Goal: Information Seeking & Learning: Check status

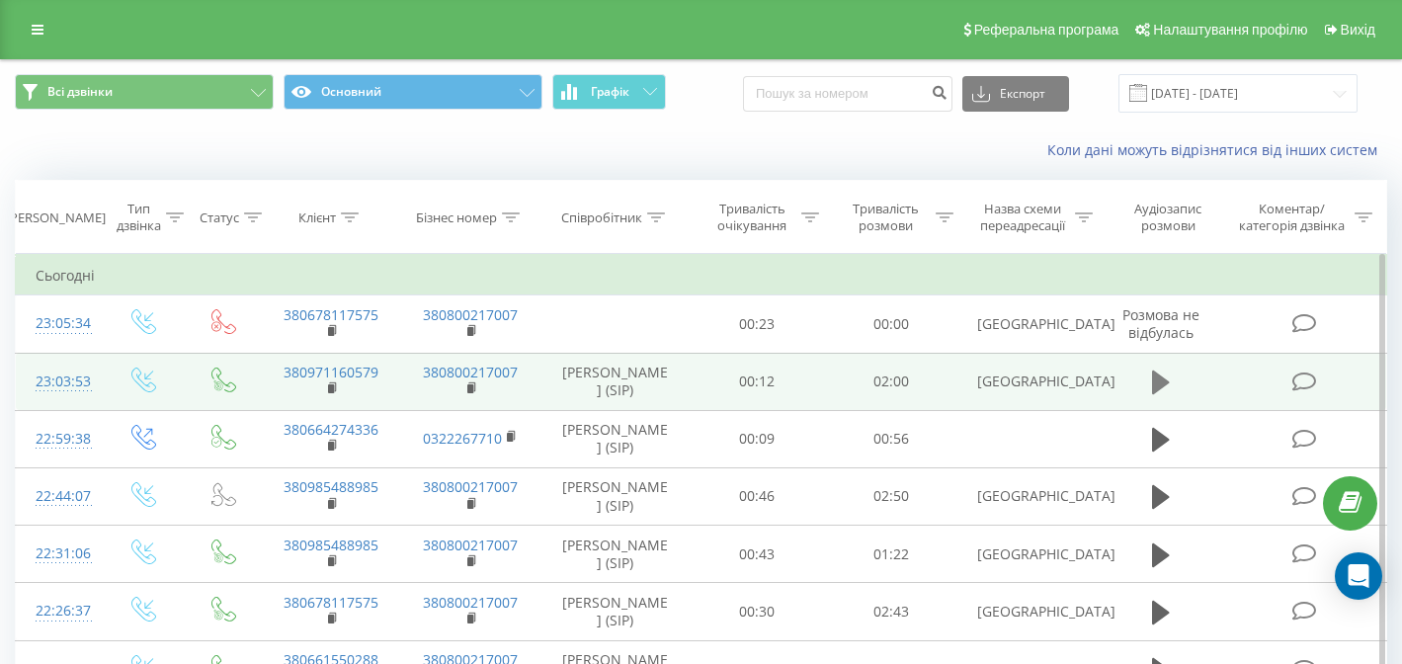
click at [1150, 385] on button at bounding box center [1161, 383] width 30 height 30
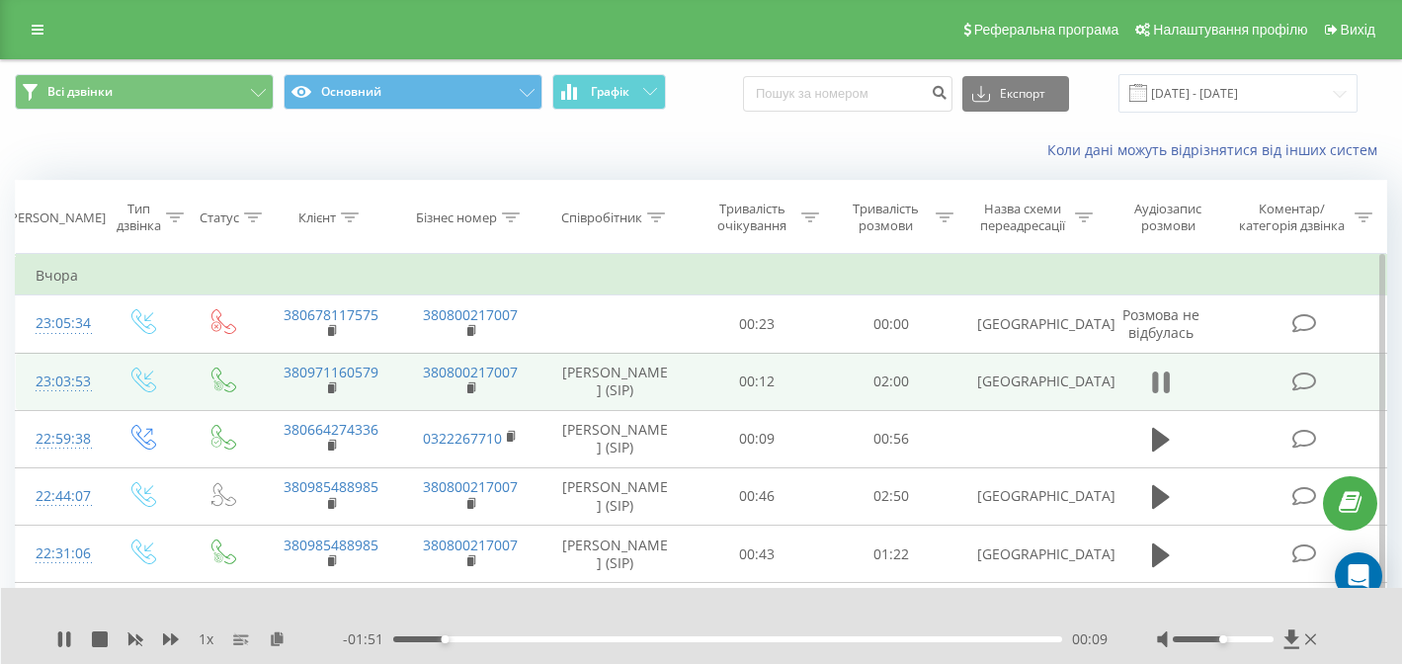
click at [1156, 391] on icon at bounding box center [1156, 382] width 6 height 22
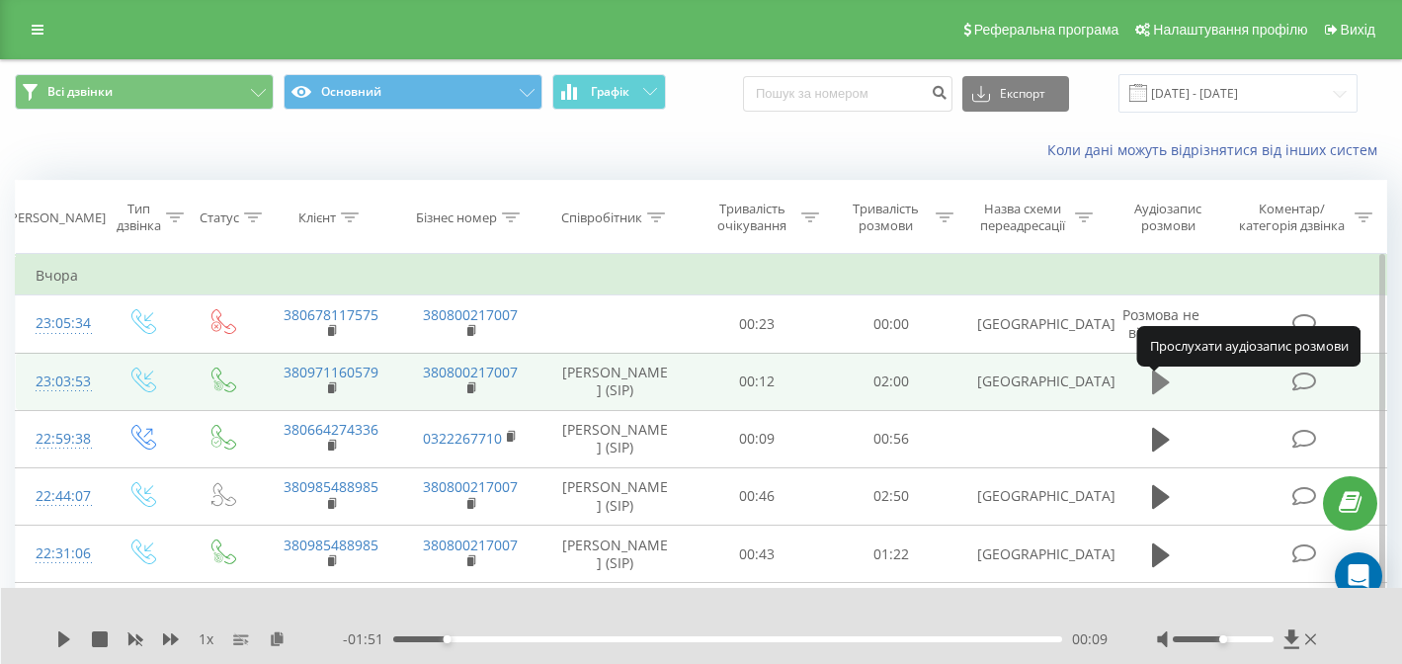
click at [1159, 393] on icon at bounding box center [1161, 382] width 18 height 24
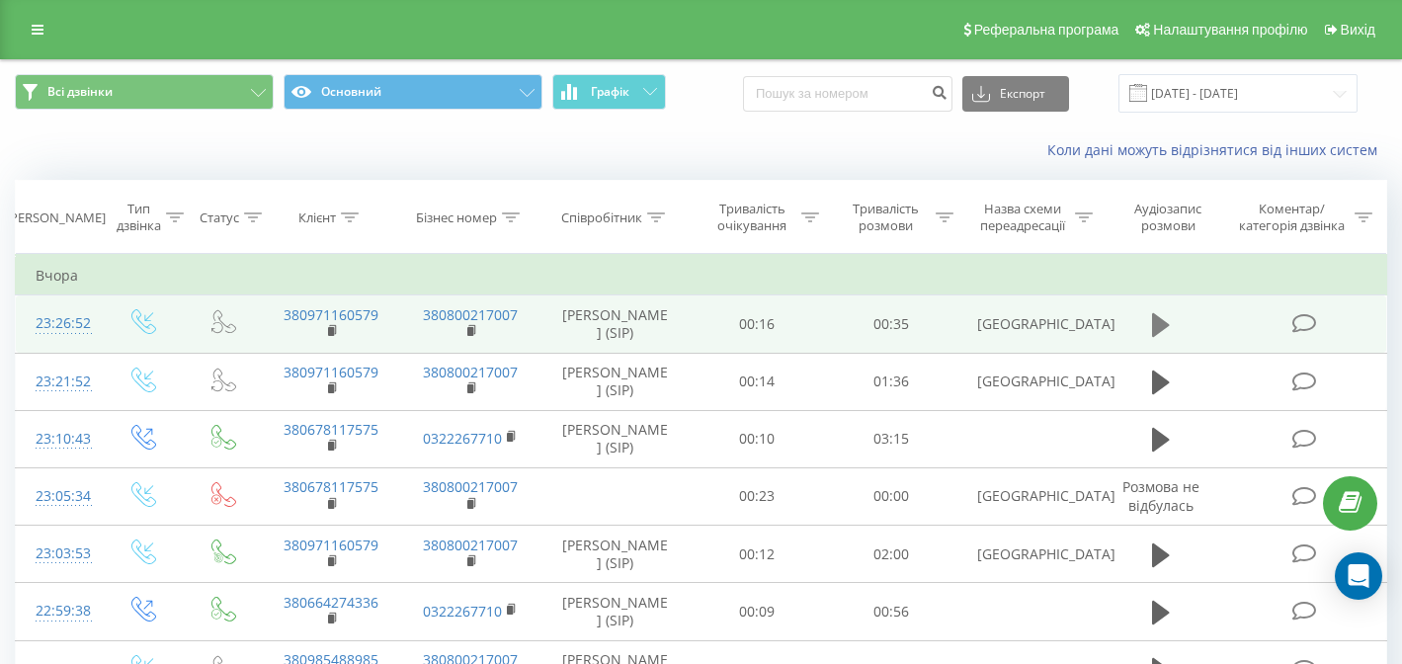
click at [1170, 337] on icon at bounding box center [1161, 325] width 18 height 28
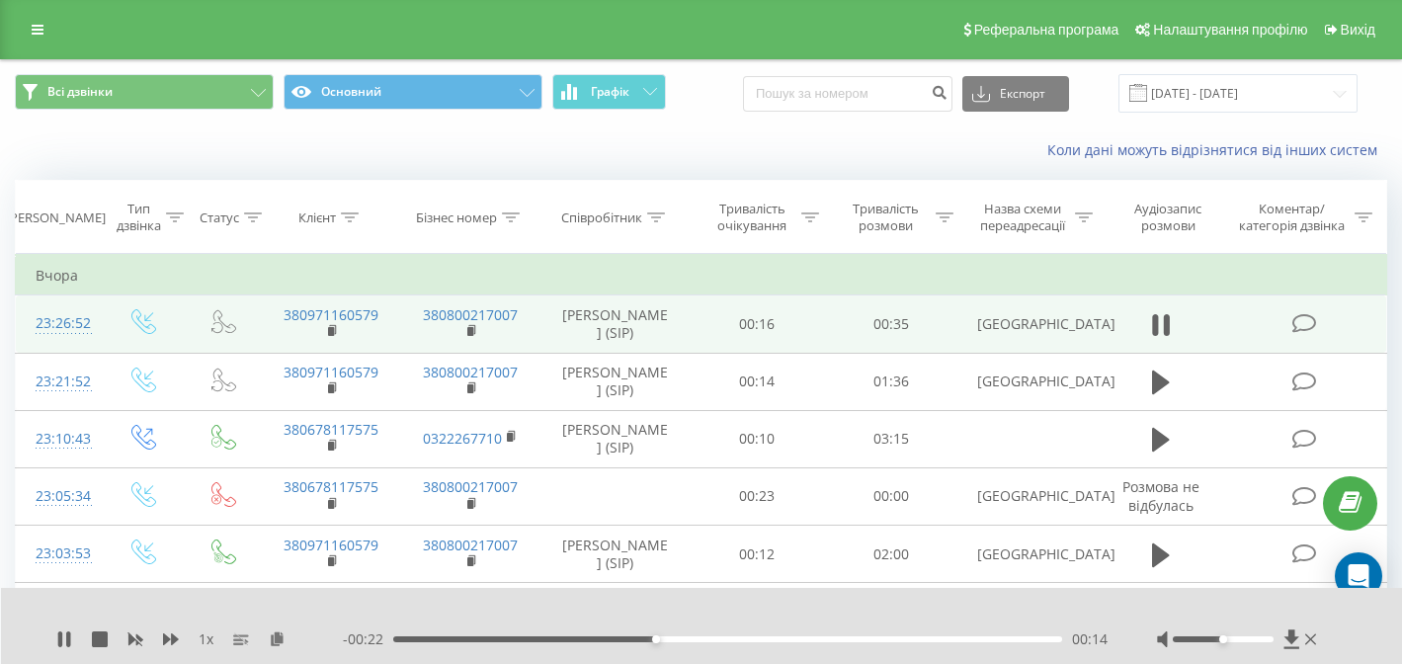
click at [1242, 639] on div at bounding box center [1223, 639] width 101 height 6
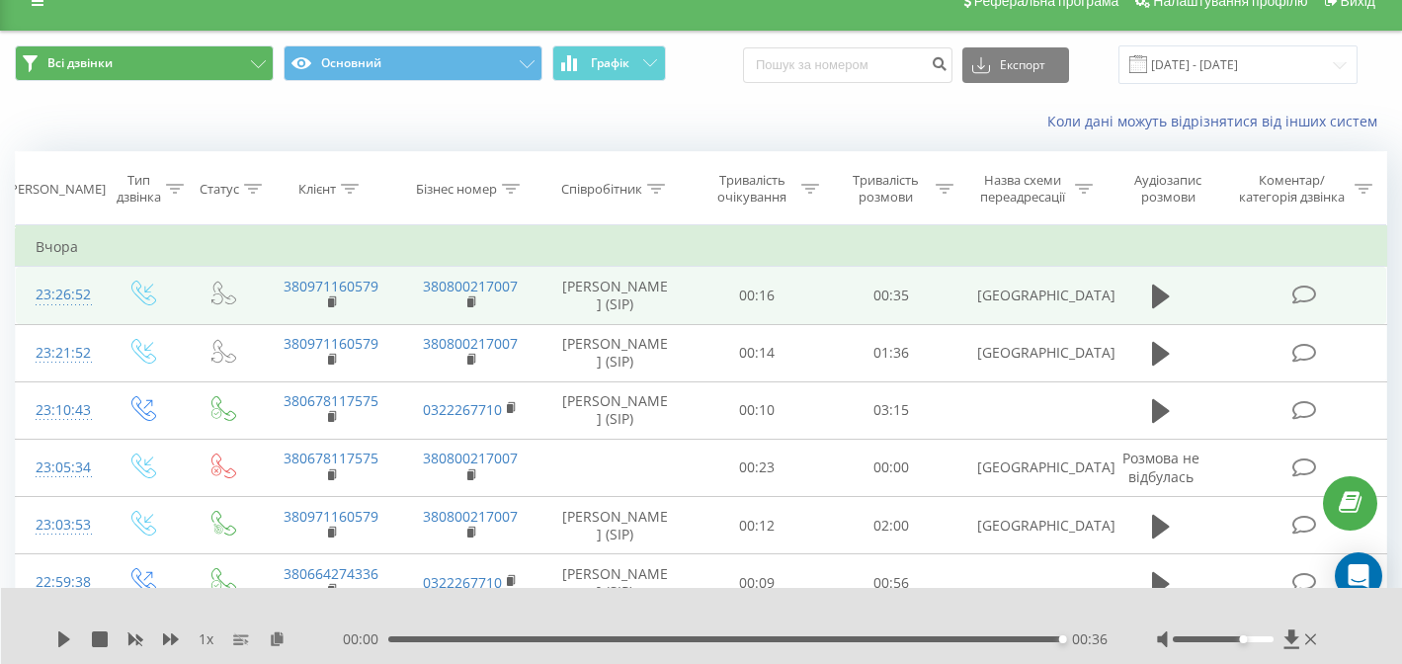
scroll to position [66, 0]
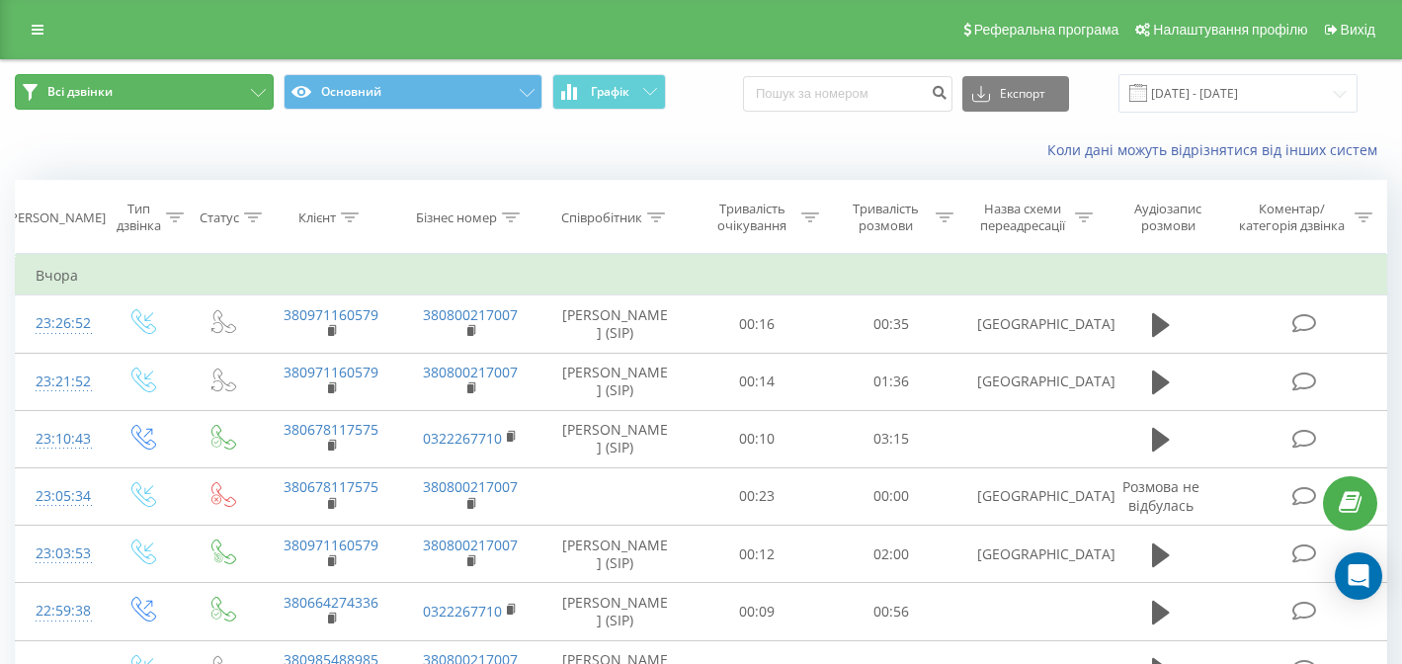
click at [218, 91] on button "Всі дзвінки" at bounding box center [144, 92] width 259 height 36
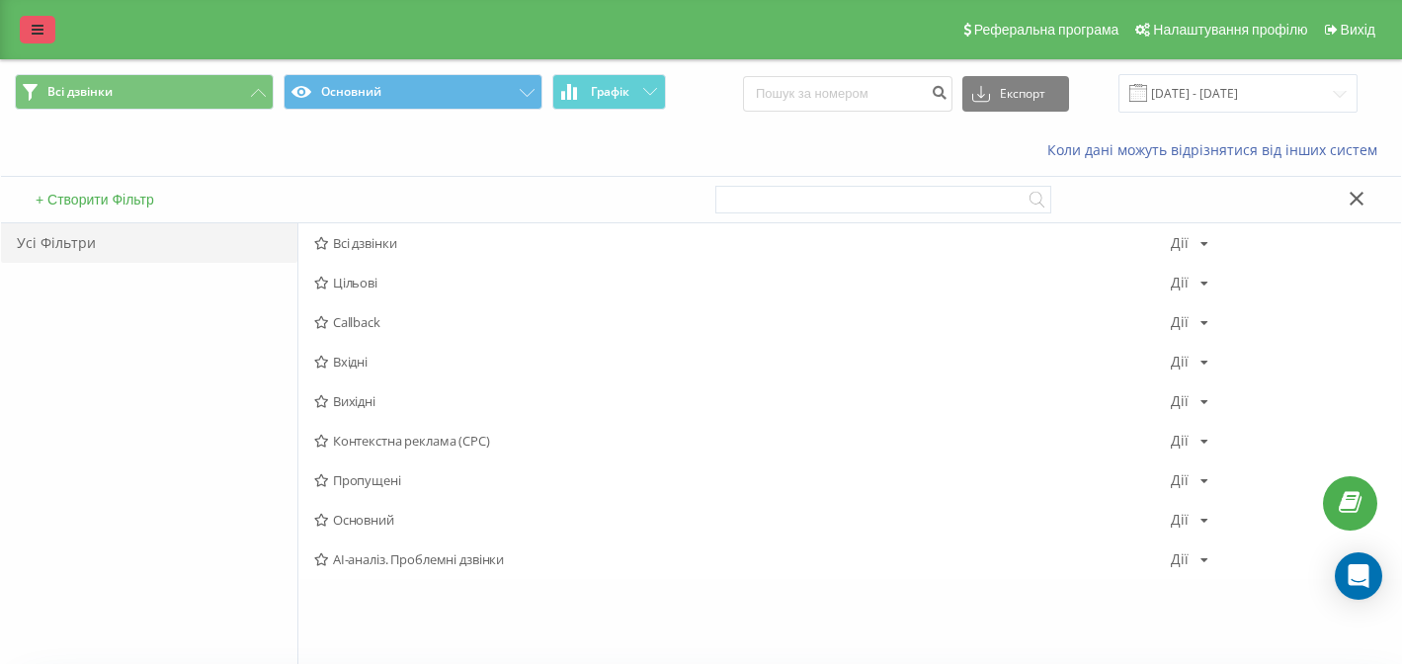
click at [32, 40] on link at bounding box center [38, 30] width 36 height 28
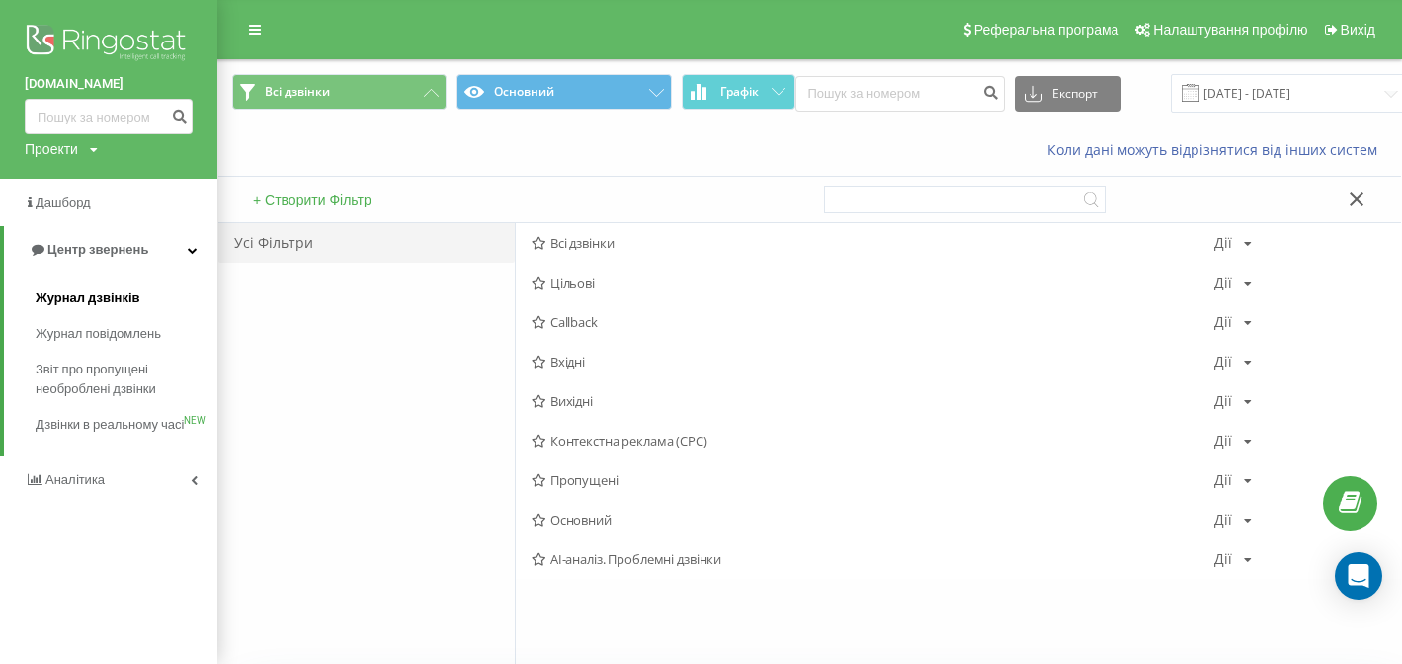
click at [123, 303] on span "Журнал дзвінків" at bounding box center [88, 298] width 105 height 20
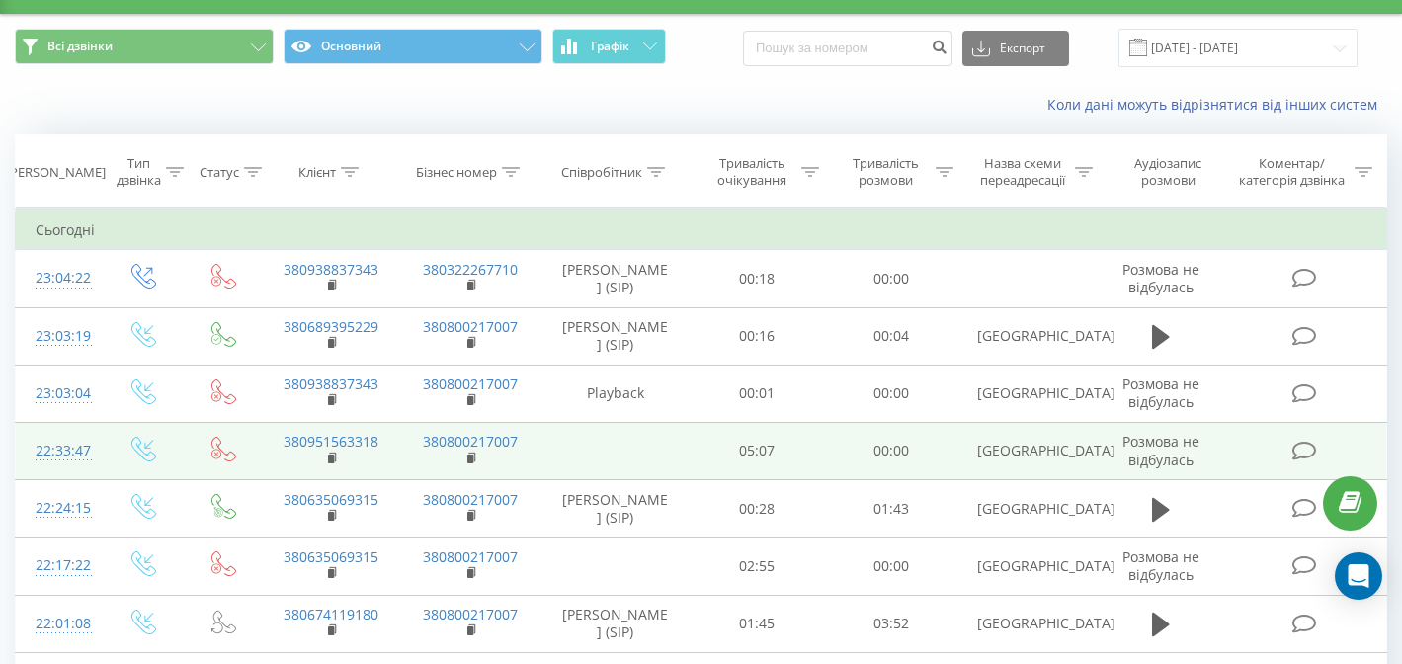
scroll to position [127, 0]
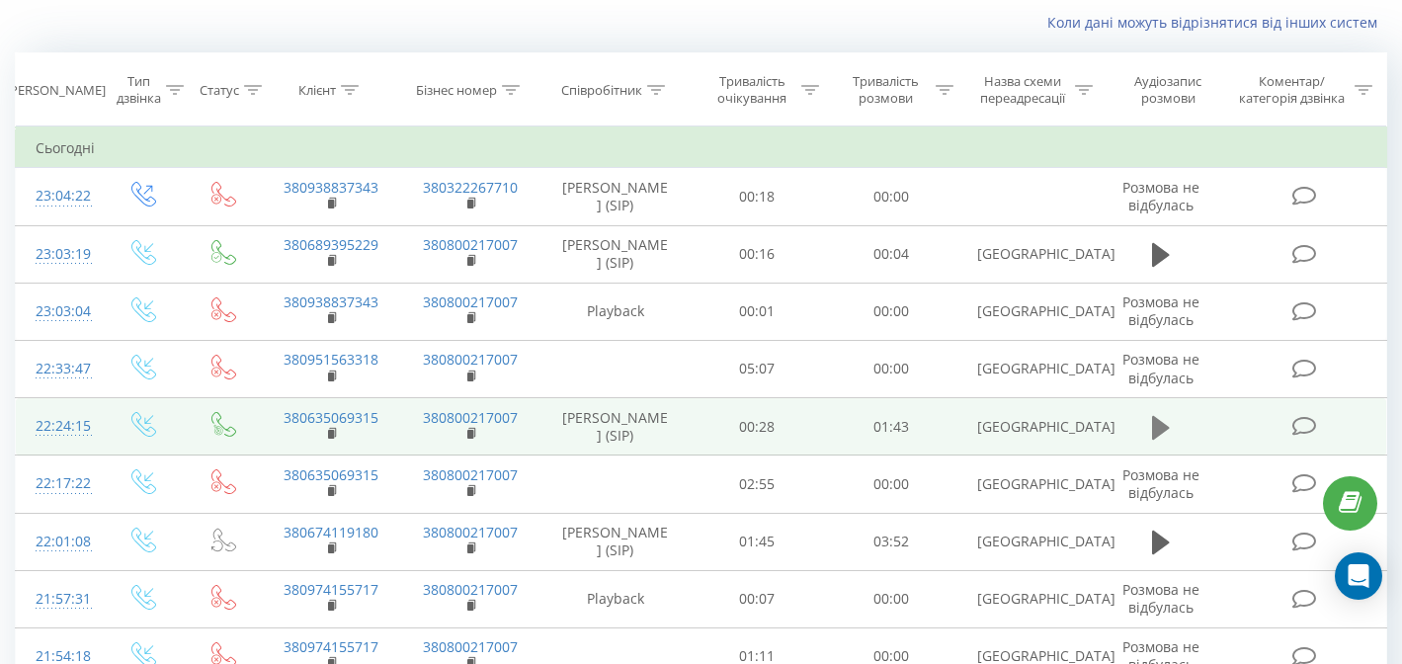
click at [1146, 443] on button at bounding box center [1161, 428] width 30 height 30
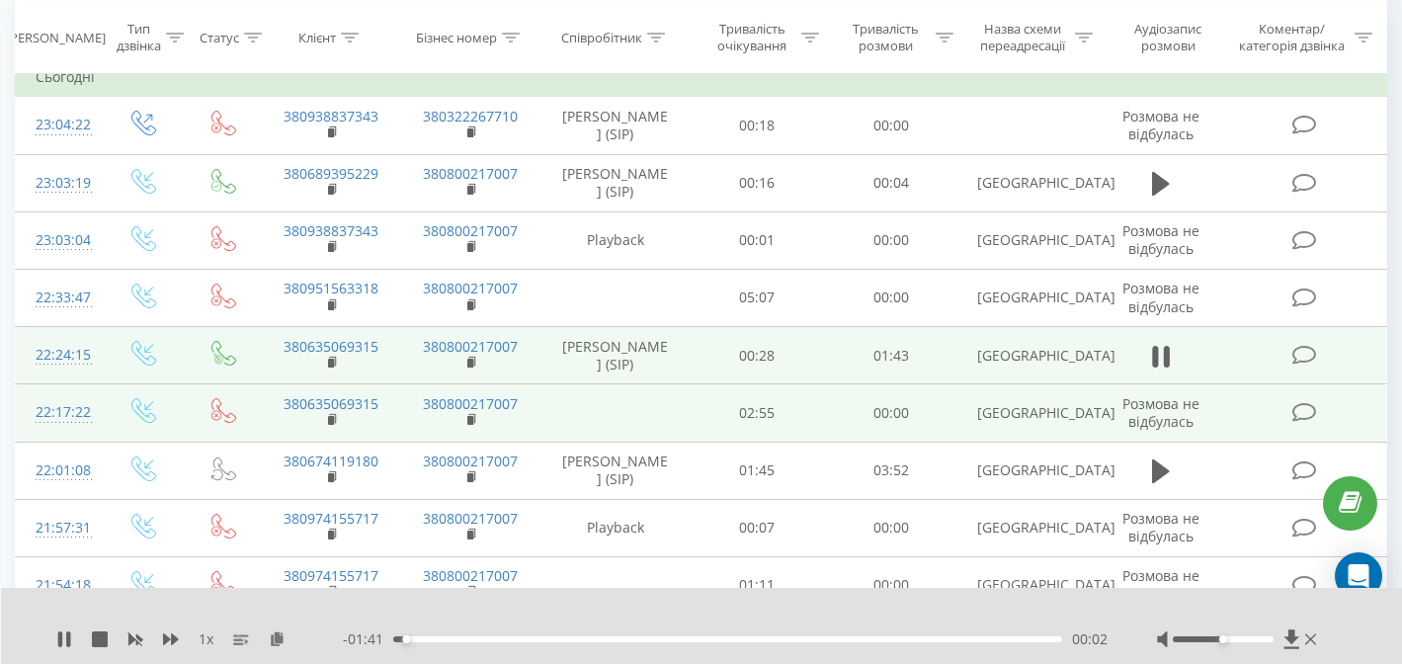
scroll to position [200, 0]
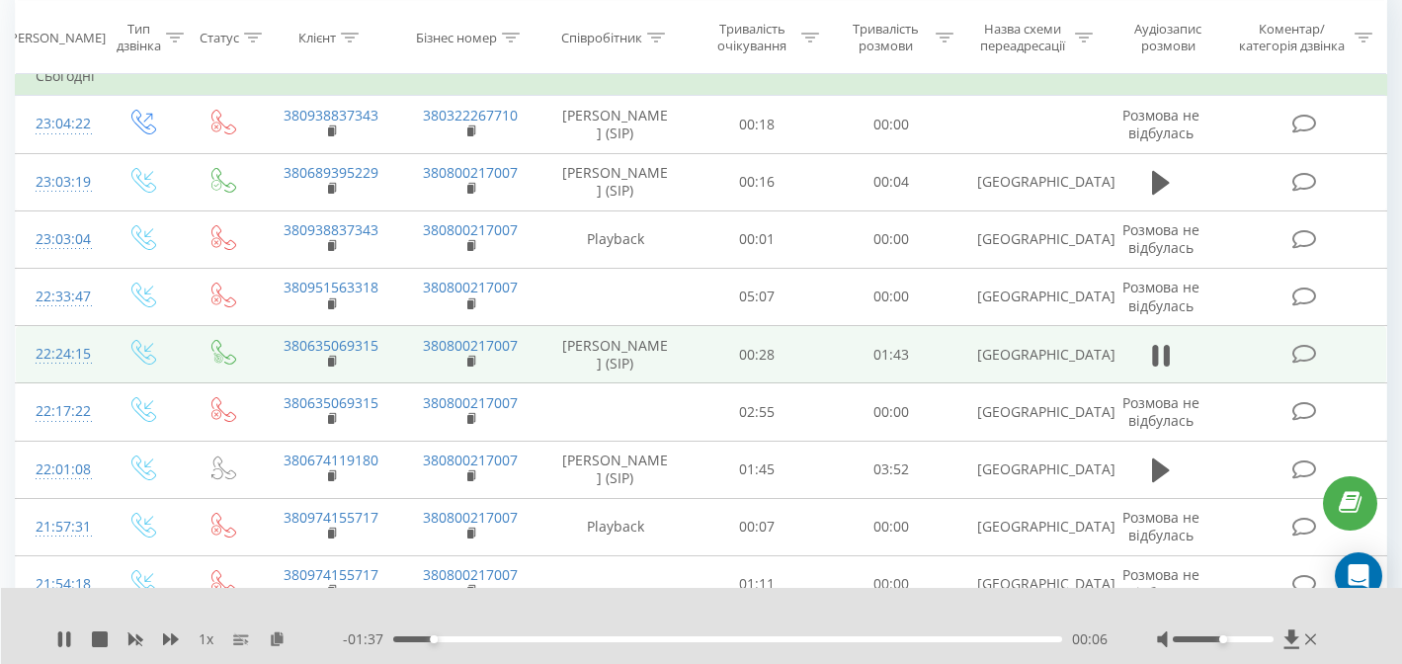
click at [1249, 642] on div at bounding box center [1239, 639] width 164 height 20
click at [1245, 636] on div at bounding box center [1223, 639] width 101 height 6
click at [680, 638] on div "00:37" at bounding box center [727, 639] width 669 height 6
click at [1161, 369] on icon at bounding box center [1161, 356] width 18 height 28
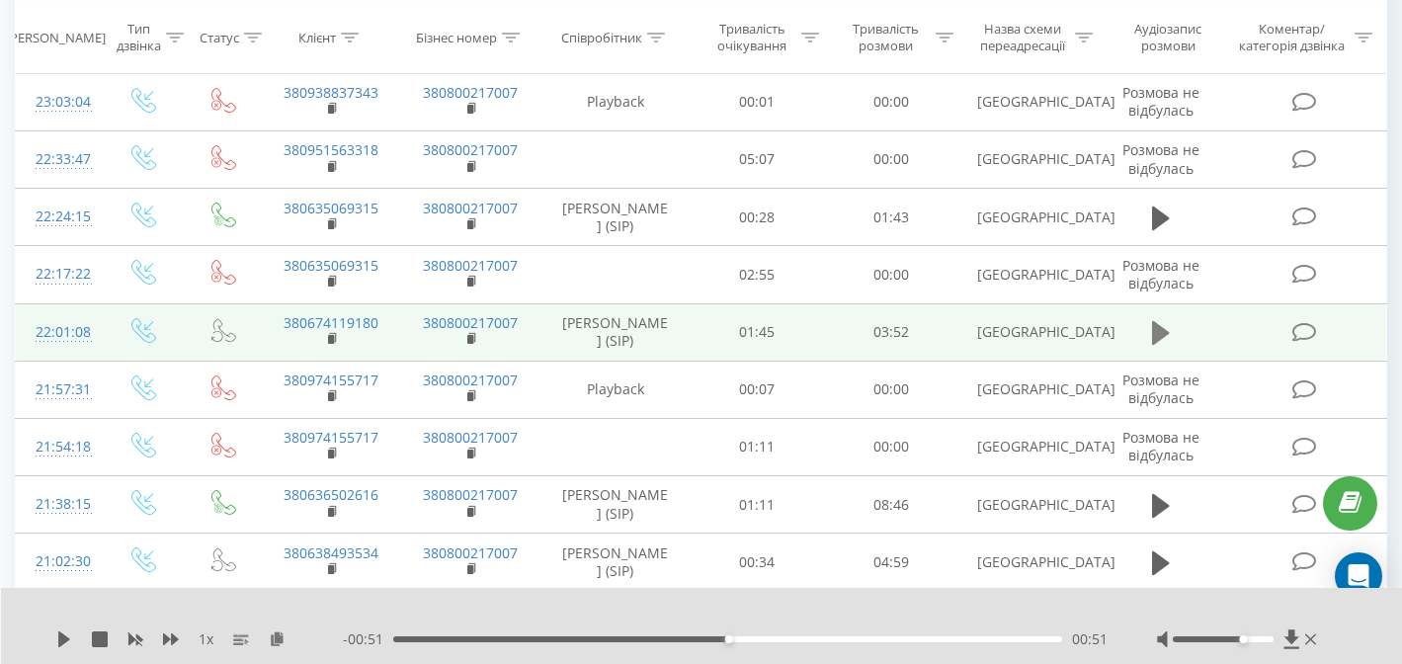
click at [1162, 345] on icon at bounding box center [1161, 333] width 18 height 24
click at [1255, 640] on div at bounding box center [1223, 639] width 101 height 6
click at [515, 644] on div "- 03:19 00:27 00:27" at bounding box center [725, 639] width 765 height 20
click at [501, 638] on div "00:36" at bounding box center [727, 639] width 669 height 6
click at [530, 634] on div "- 03:04 00:42 00:42" at bounding box center [725, 639] width 765 height 20
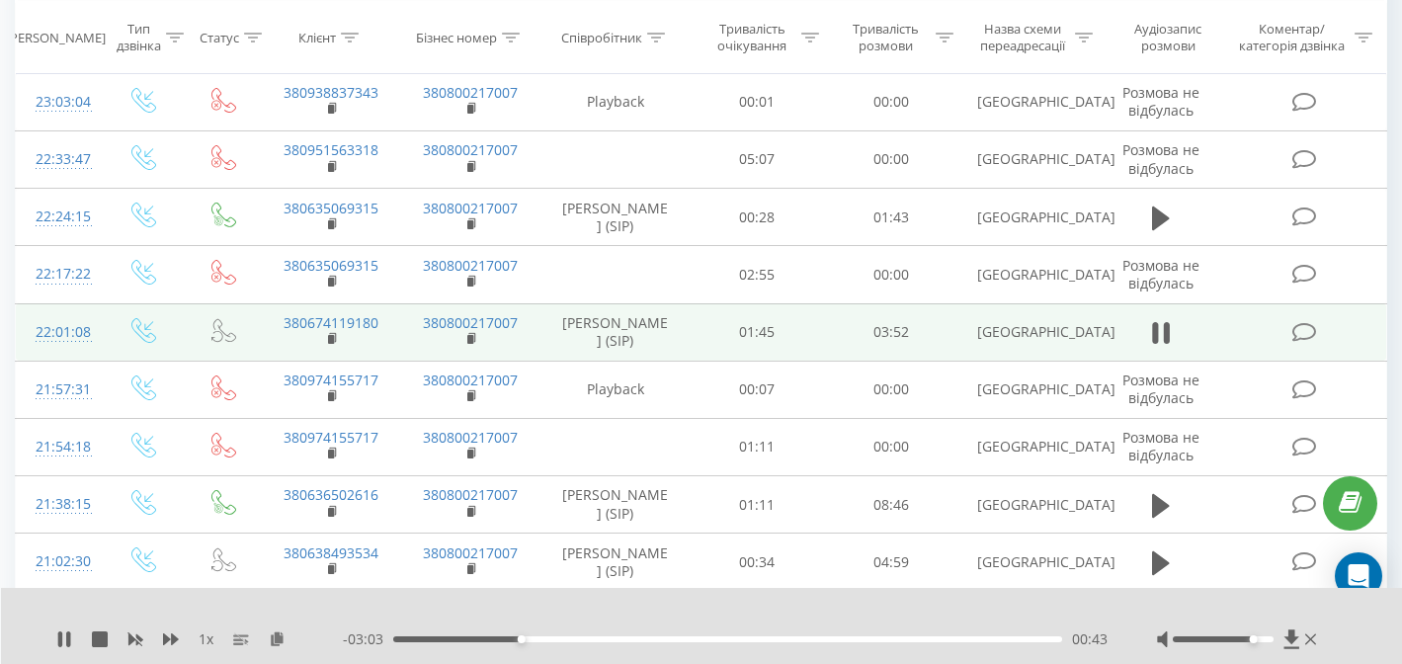
click at [561, 637] on div "00:43" at bounding box center [727, 639] width 669 height 6
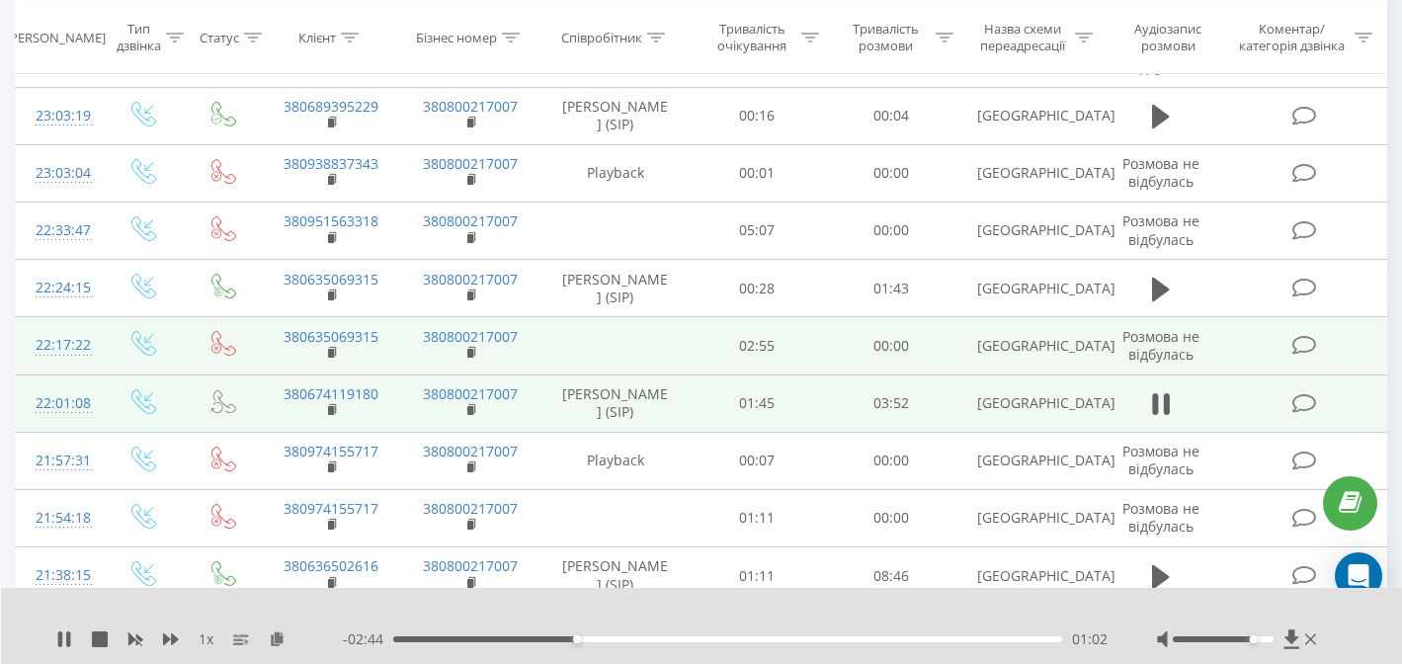
scroll to position [290, 0]
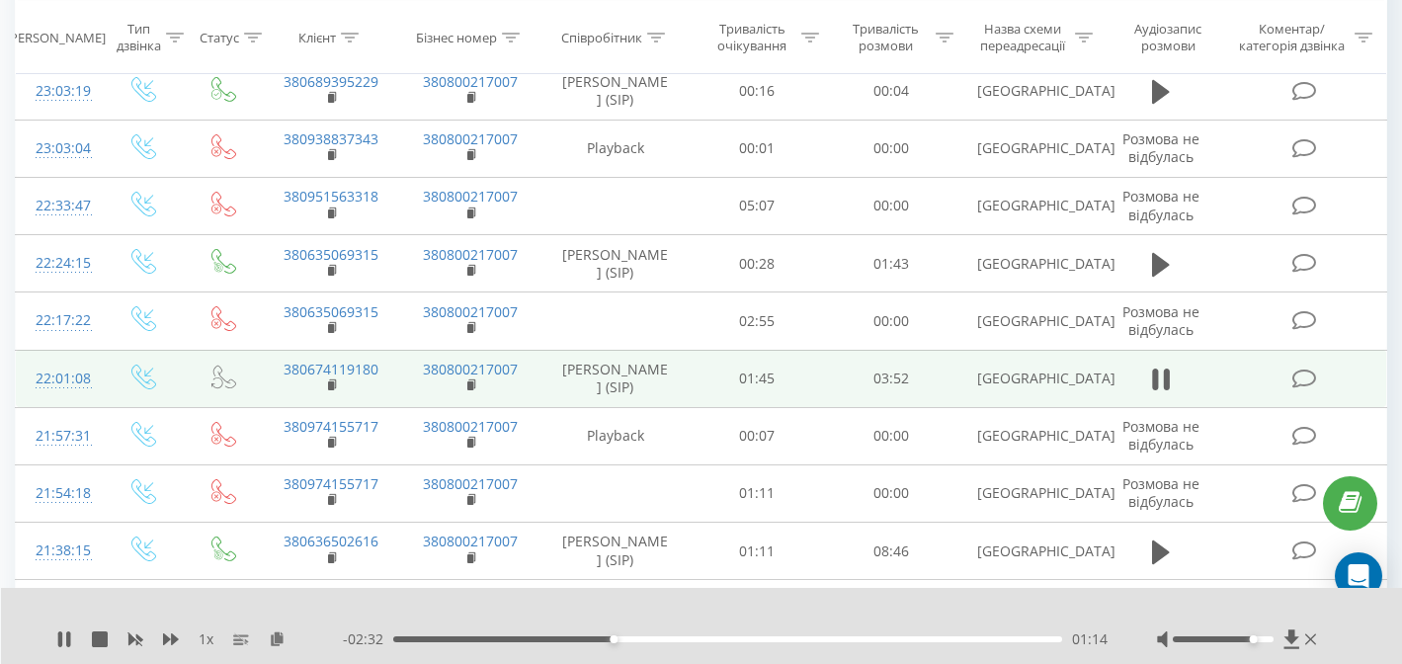
click at [678, 642] on div "- 02:32 01:14 01:14" at bounding box center [725, 639] width 765 height 20
click at [678, 641] on div "01:36" at bounding box center [727, 639] width 669 height 6
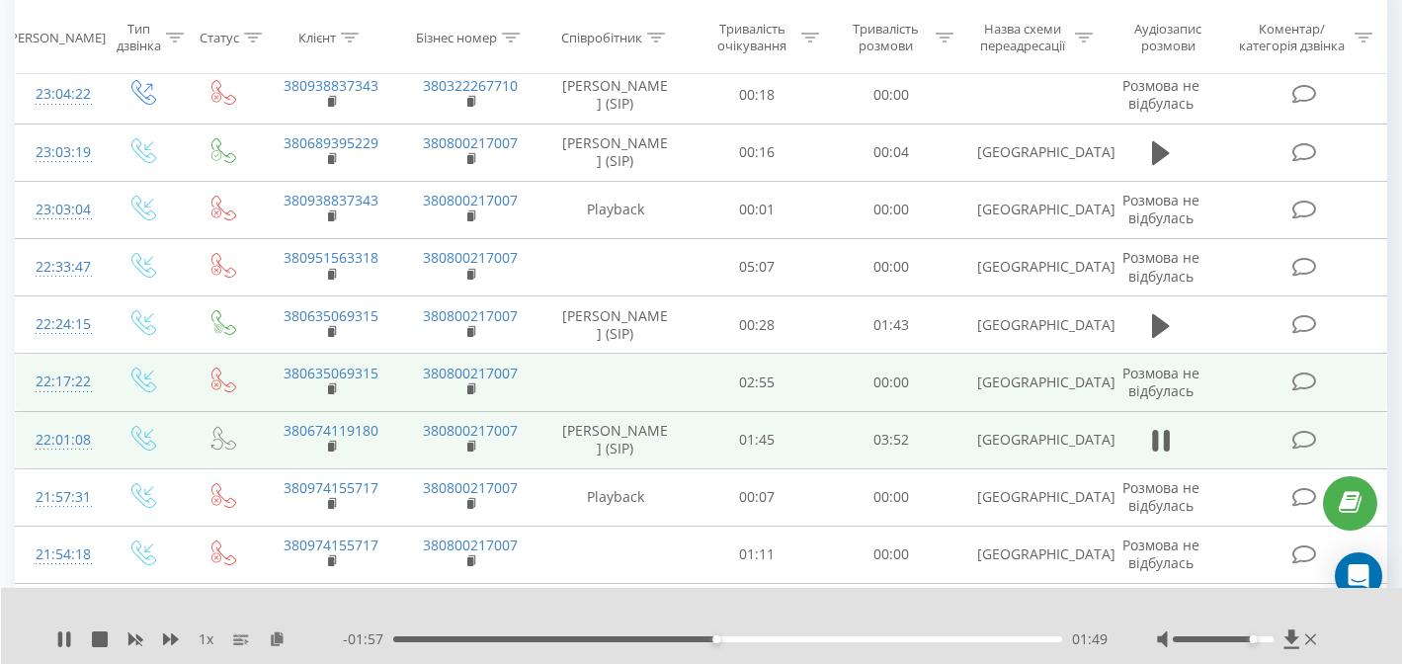
scroll to position [322, 0]
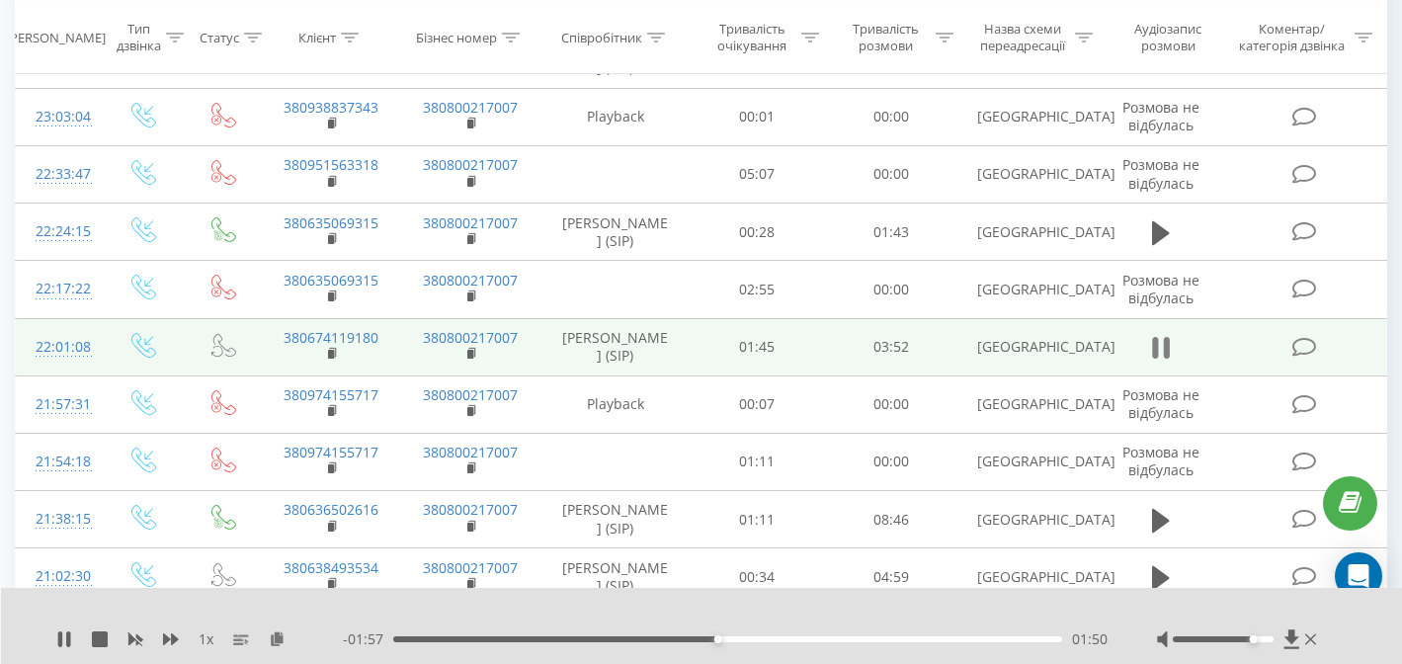
click at [1165, 362] on icon at bounding box center [1161, 348] width 18 height 28
